Goal: Use online tool/utility

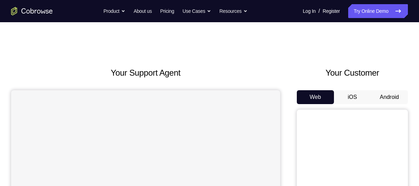
click at [389, 96] on button "Android" at bounding box center [388, 97] width 37 height 14
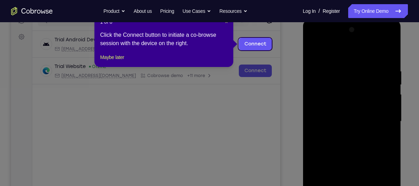
scroll to position [95, 0]
click at [226, 22] on nav "Go back Powerful, Flexible and Trustworthy. Avoid all extra friction for both A…" at bounding box center [209, 11] width 419 height 22
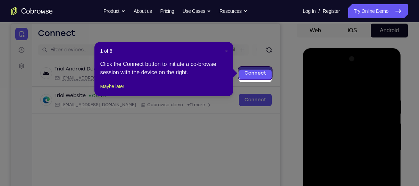
scroll to position [64, 0]
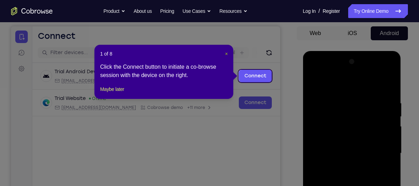
click at [225, 53] on span "×" at bounding box center [226, 54] width 3 height 6
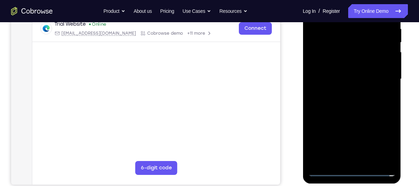
scroll to position [149, 0]
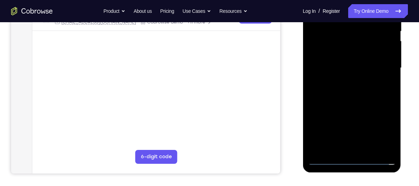
click at [350, 161] on div at bounding box center [351, 68] width 87 height 194
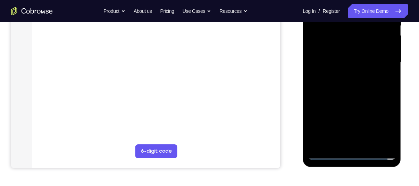
scroll to position [155, 0]
click at [378, 119] on div at bounding box center [351, 62] width 87 height 194
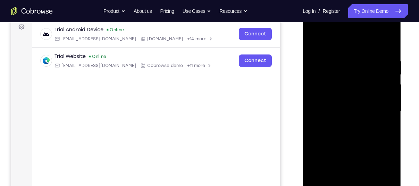
scroll to position [103, 0]
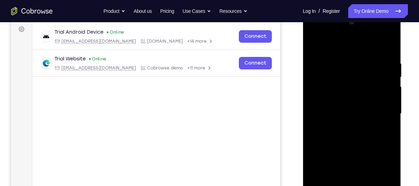
click at [342, 46] on div at bounding box center [351, 114] width 87 height 194
click at [376, 109] on div at bounding box center [351, 114] width 87 height 194
click at [346, 126] on div at bounding box center [351, 114] width 87 height 194
click at [347, 96] on div at bounding box center [351, 114] width 87 height 194
click at [350, 105] on div at bounding box center [351, 114] width 87 height 194
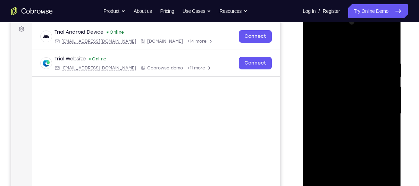
click at [348, 108] on div at bounding box center [351, 114] width 87 height 194
click at [346, 108] on div at bounding box center [351, 114] width 87 height 194
click at [332, 108] on div at bounding box center [351, 114] width 87 height 194
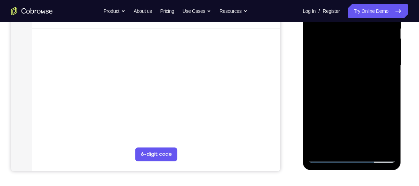
scroll to position [152, 0]
click at [328, 154] on div at bounding box center [351, 65] width 87 height 194
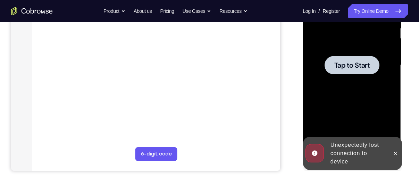
click at [351, 67] on span "Tap to Start" at bounding box center [351, 65] width 35 height 7
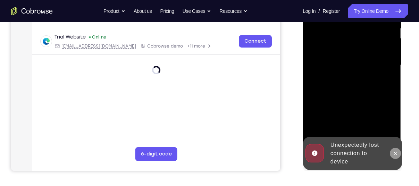
click at [394, 151] on icon at bounding box center [395, 154] width 6 height 6
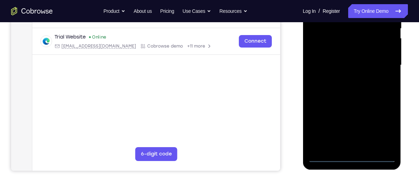
click at [353, 153] on div at bounding box center [351, 65] width 87 height 194
click at [352, 155] on div at bounding box center [351, 65] width 87 height 194
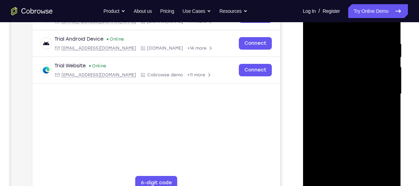
scroll to position [122, 0]
click at [381, 159] on div at bounding box center [351, 95] width 87 height 194
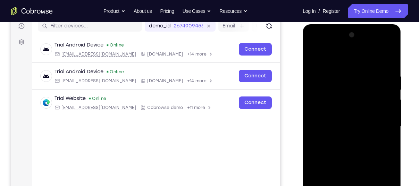
scroll to position [90, 0]
click at [342, 55] on div at bounding box center [351, 127] width 87 height 194
click at [380, 122] on div at bounding box center [351, 127] width 87 height 194
click at [343, 140] on div at bounding box center [351, 127] width 87 height 194
click at [344, 120] on div at bounding box center [351, 127] width 87 height 194
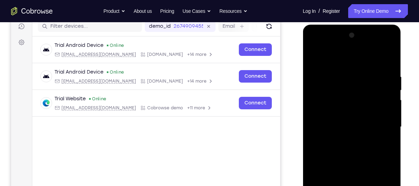
click at [350, 116] on div at bounding box center [351, 127] width 87 height 194
click at [351, 125] on div at bounding box center [351, 127] width 87 height 194
click at [355, 151] on div at bounding box center [351, 127] width 87 height 194
click at [353, 145] on div at bounding box center [351, 127] width 87 height 194
click at [353, 147] on div at bounding box center [351, 127] width 87 height 194
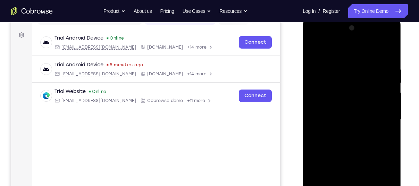
scroll to position [99, 0]
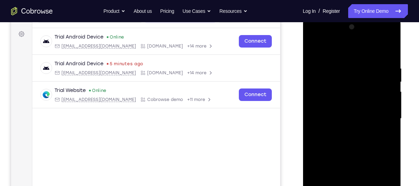
click at [344, 66] on div at bounding box center [351, 119] width 87 height 194
click at [387, 55] on div at bounding box center [351, 119] width 87 height 194
click at [344, 66] on div at bounding box center [351, 119] width 87 height 194
click at [377, 87] on div at bounding box center [351, 119] width 87 height 194
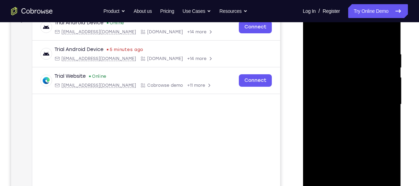
scroll to position [113, 0]
click at [380, 73] on div at bounding box center [351, 104] width 87 height 194
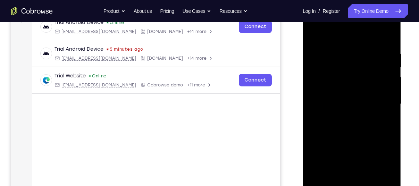
click at [380, 73] on div at bounding box center [351, 104] width 87 height 194
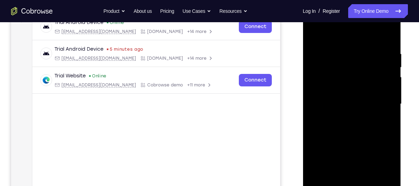
click at [380, 73] on div at bounding box center [351, 104] width 87 height 194
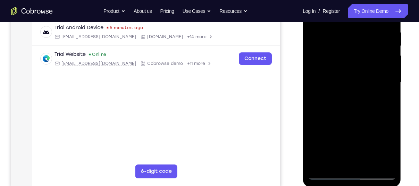
scroll to position [138, 0]
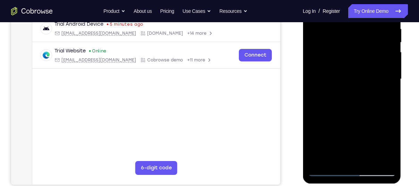
click at [324, 169] on div at bounding box center [351, 79] width 87 height 194
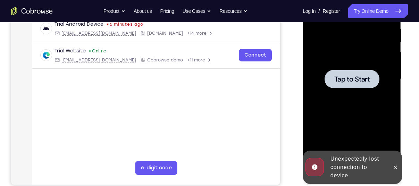
click at [333, 93] on div at bounding box center [351, 79] width 87 height 194
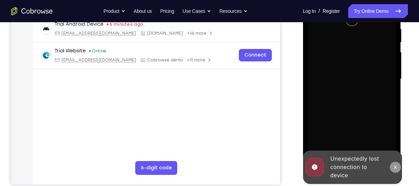
click at [394, 164] on icon at bounding box center [395, 167] width 6 height 6
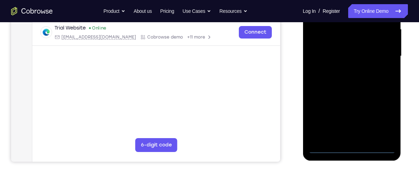
scroll to position [151, 0]
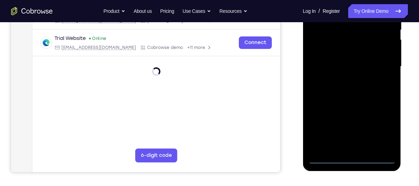
click at [353, 159] on div at bounding box center [351, 66] width 87 height 194
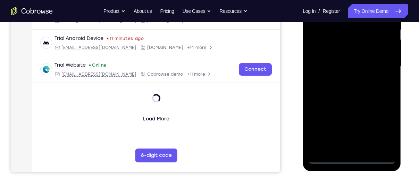
click at [381, 124] on div at bounding box center [351, 66] width 87 height 194
click at [382, 126] on div at bounding box center [351, 66] width 87 height 194
click at [381, 126] on div at bounding box center [351, 66] width 87 height 194
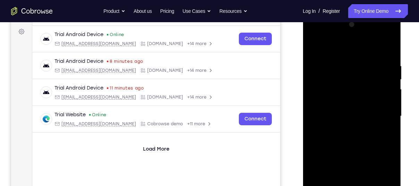
scroll to position [98, 0]
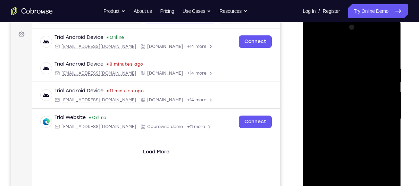
click at [348, 52] on div at bounding box center [351, 119] width 87 height 194
click at [386, 123] on div at bounding box center [351, 119] width 87 height 194
click at [343, 130] on div at bounding box center [351, 119] width 87 height 194
click at [337, 89] on div at bounding box center [351, 119] width 87 height 194
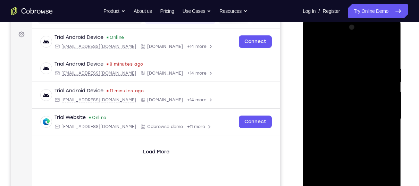
click at [338, 106] on div at bounding box center [351, 119] width 87 height 194
click at [340, 118] on div at bounding box center [351, 119] width 87 height 194
click at [349, 139] on div at bounding box center [351, 119] width 87 height 194
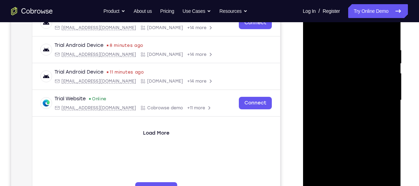
scroll to position [119, 0]
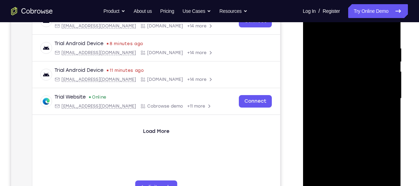
click at [390, 32] on div at bounding box center [351, 98] width 87 height 194
click at [387, 37] on div at bounding box center [351, 98] width 87 height 194
click at [390, 25] on div at bounding box center [351, 98] width 87 height 194
click at [390, 27] on div at bounding box center [351, 98] width 87 height 194
click at [389, 27] on div at bounding box center [351, 98] width 87 height 194
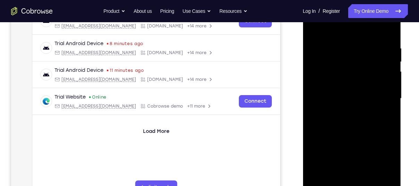
click at [314, 28] on div at bounding box center [351, 98] width 87 height 194
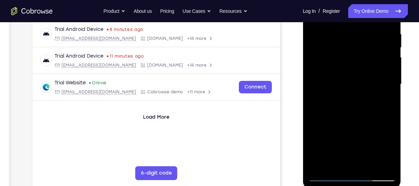
click at [333, 165] on div at bounding box center [351, 84] width 87 height 194
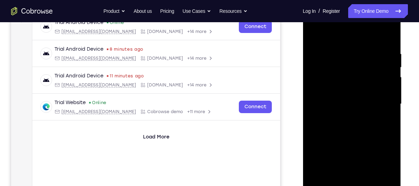
scroll to position [112, 0]
click at [330, 76] on div at bounding box center [351, 105] width 87 height 194
click at [314, 33] on div at bounding box center [351, 105] width 87 height 194
click at [320, 59] on div at bounding box center [351, 105] width 87 height 194
click at [365, 45] on div at bounding box center [351, 105] width 87 height 194
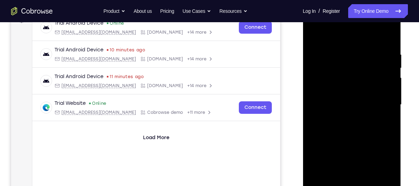
click at [368, 45] on div at bounding box center [351, 105] width 87 height 194
click at [364, 45] on div at bounding box center [351, 105] width 87 height 194
click at [372, 43] on div at bounding box center [351, 105] width 87 height 194
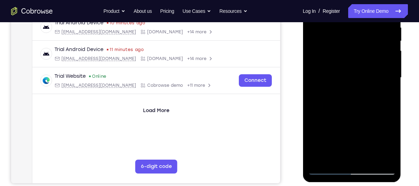
scroll to position [140, 0]
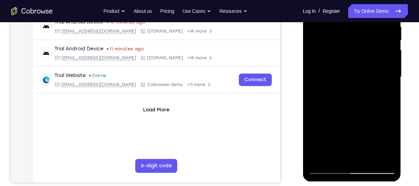
click at [352, 138] on div at bounding box center [351, 77] width 87 height 194
click at [326, 167] on div at bounding box center [351, 77] width 87 height 194
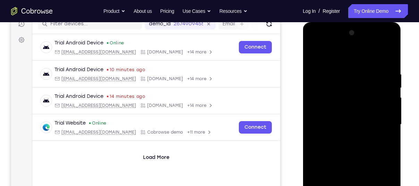
scroll to position [82, 0]
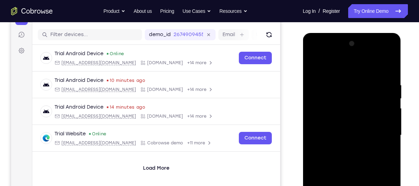
click at [314, 63] on div at bounding box center [351, 135] width 87 height 194
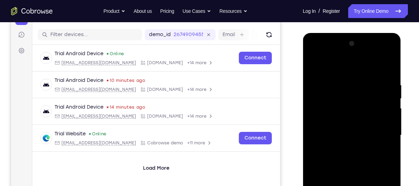
click at [314, 63] on div at bounding box center [351, 135] width 87 height 194
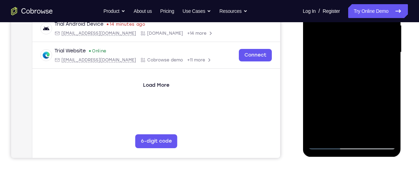
scroll to position [166, 0]
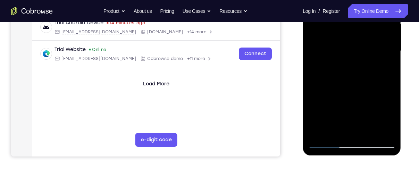
click at [353, 131] on div at bounding box center [351, 51] width 87 height 194
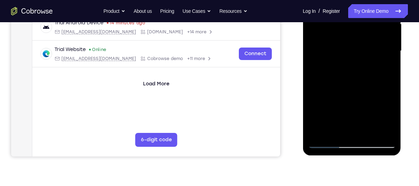
click at [353, 131] on div at bounding box center [351, 51] width 87 height 194
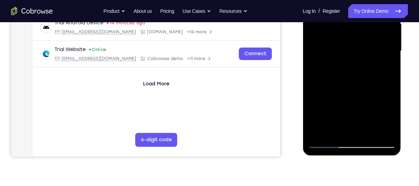
click at [353, 131] on div at bounding box center [351, 51] width 87 height 194
click at [351, 142] on div at bounding box center [351, 51] width 87 height 194
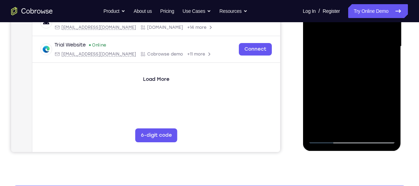
scroll to position [171, 0]
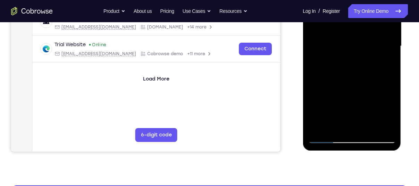
click at [324, 136] on div at bounding box center [351, 46] width 87 height 194
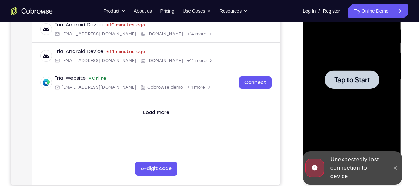
scroll to position [137, 0]
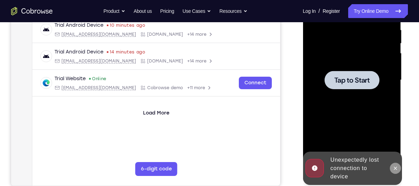
click at [395, 169] on icon at bounding box center [395, 168] width 6 height 6
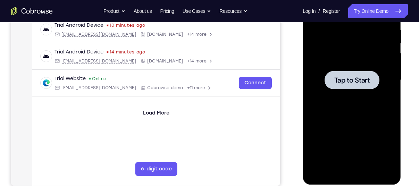
click at [356, 80] on span "Tap to Start" at bounding box center [351, 80] width 35 height 7
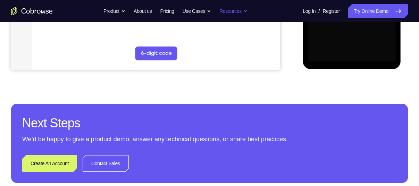
scroll to position [274, 0]
